Goal: Browse casually

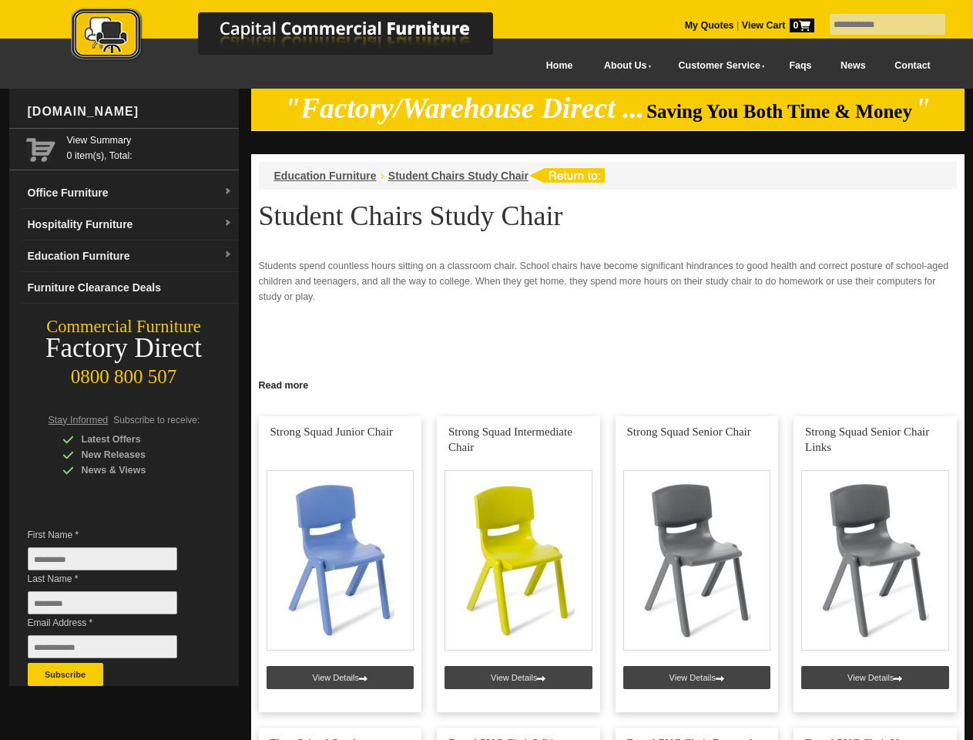
click at [878, 25] on input "text" at bounding box center [888, 24] width 116 height 21
click at [114, 606] on input "Last Name *" at bounding box center [102, 602] width 149 height 23
click at [65, 674] on button "Subscribe" at bounding box center [66, 674] width 76 height 23
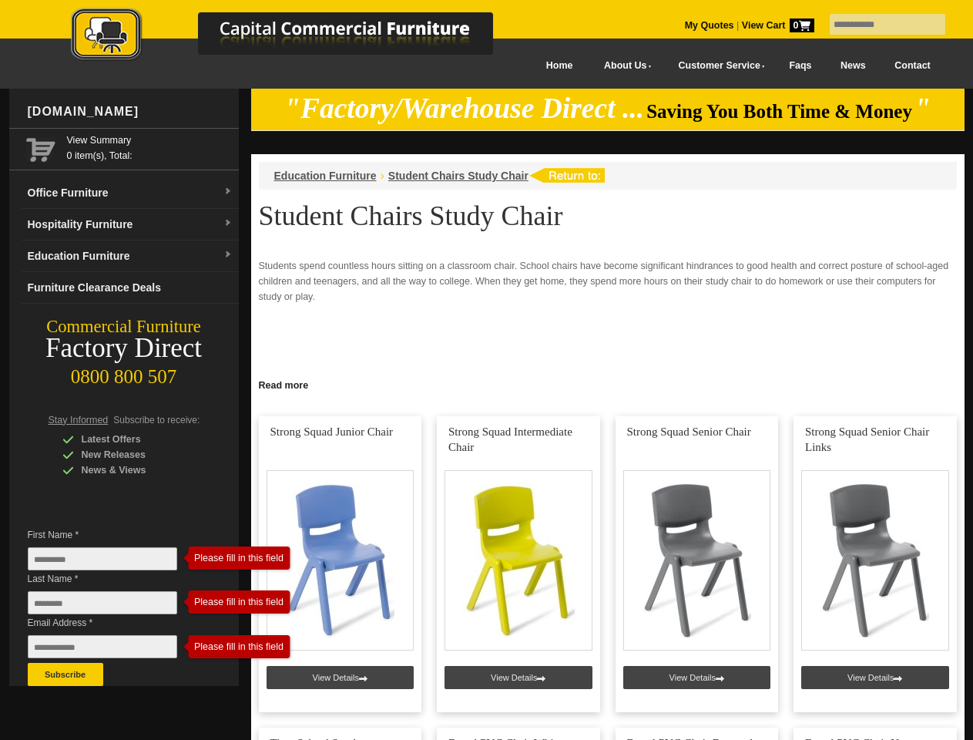
click at [608, 384] on link "Read more" at bounding box center [607, 383] width 713 height 19
